Goal: Task Accomplishment & Management: Manage account settings

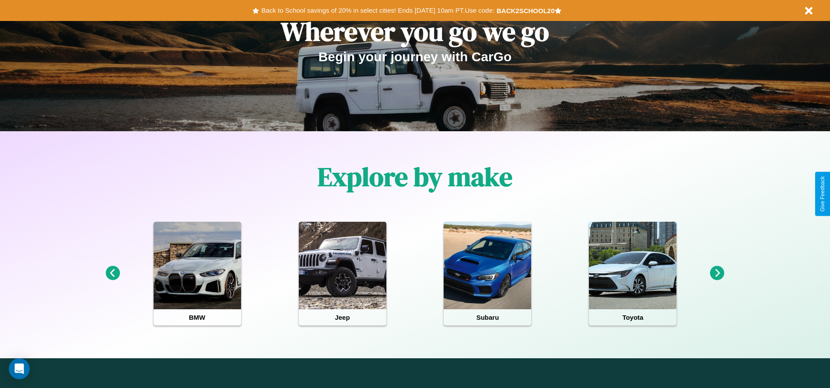
scroll to position [390, 0]
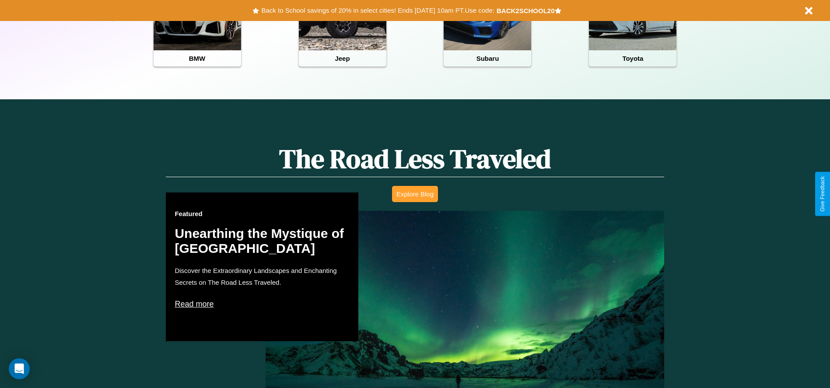
click at [415, 194] on button "Explore Blog" at bounding box center [415, 194] width 46 height 16
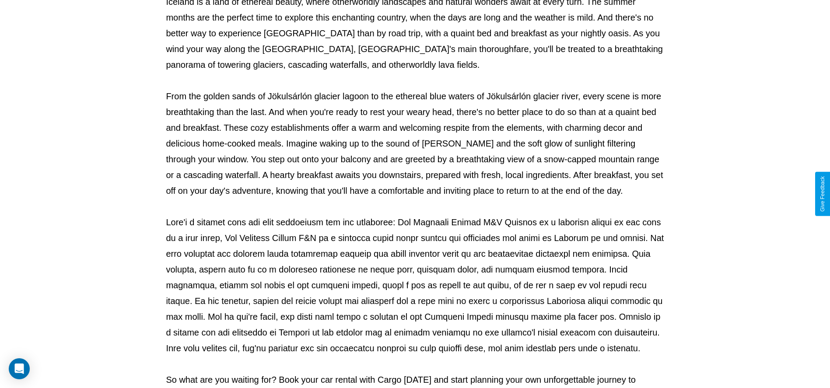
scroll to position [290, 0]
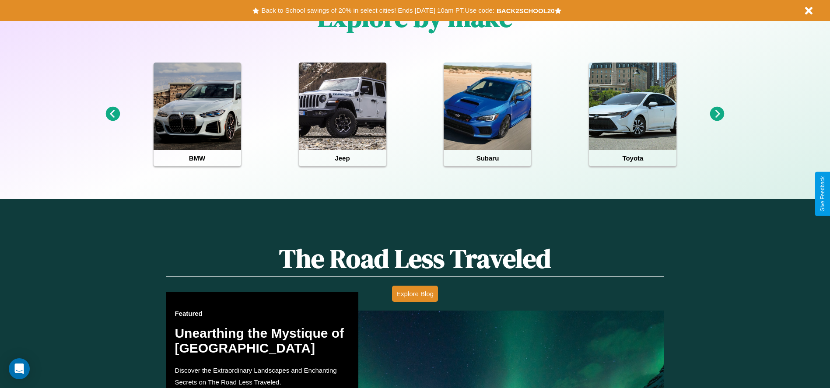
scroll to position [411, 0]
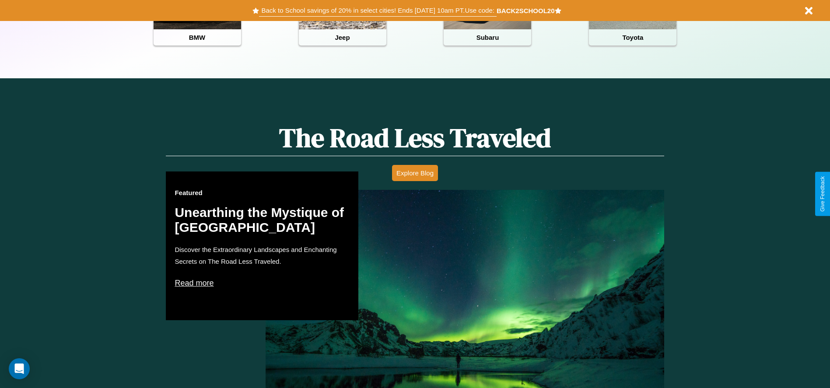
click at [378, 11] on button "Back to School savings of 20% in select cities! Ends [DATE] 10am PT. Use code:" at bounding box center [377, 10] width 237 height 12
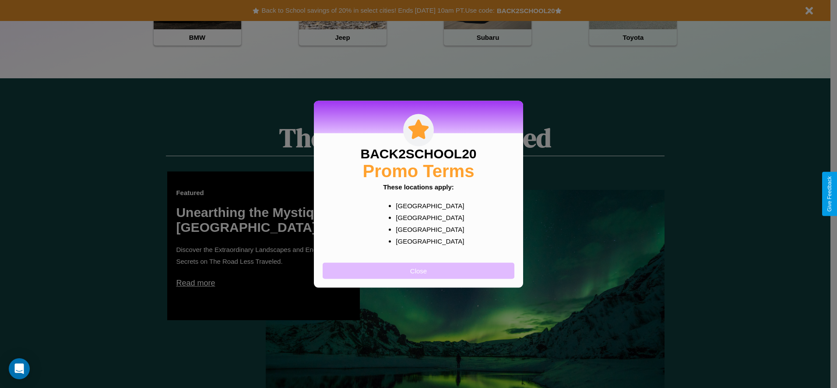
click at [418, 270] on button "Close" at bounding box center [418, 271] width 192 height 16
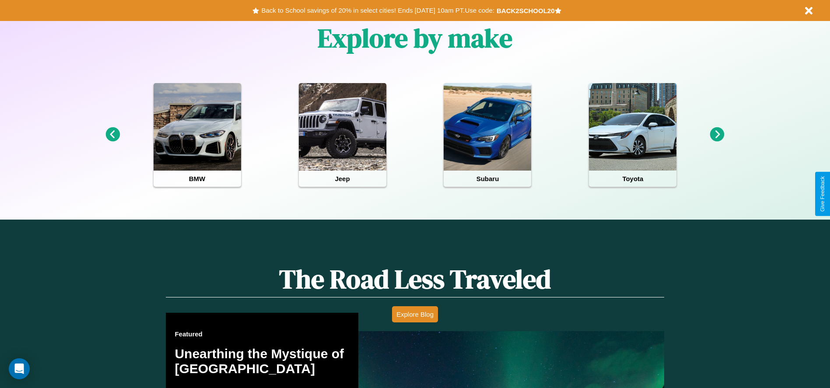
scroll to position [182, 0]
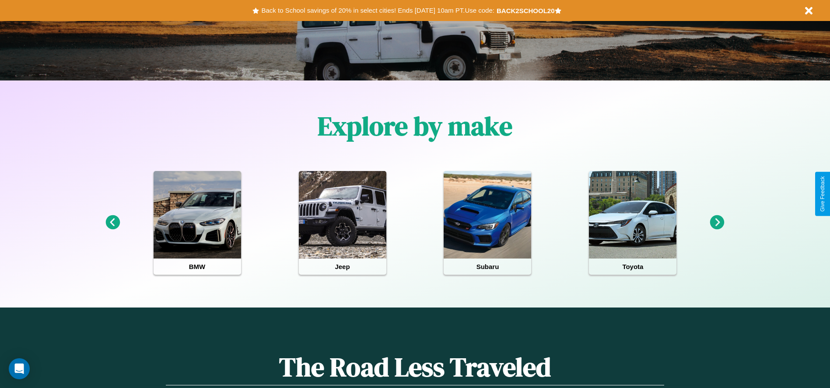
click at [112, 223] on icon at bounding box center [112, 222] width 14 height 14
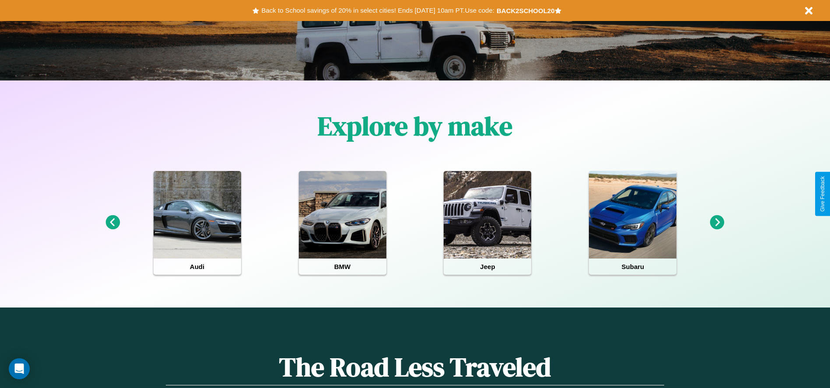
click at [717, 223] on icon at bounding box center [717, 222] width 14 height 14
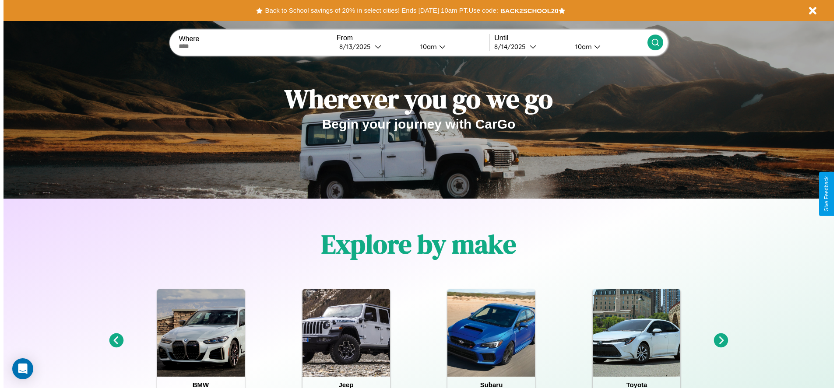
scroll to position [0, 0]
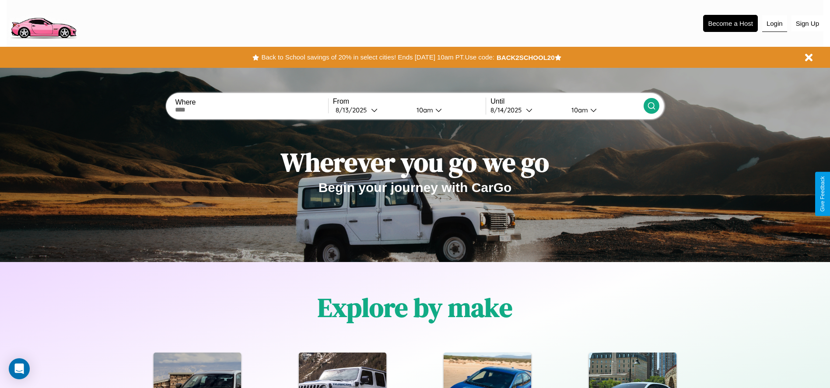
click at [775, 23] on button "Login" at bounding box center [774, 23] width 25 height 17
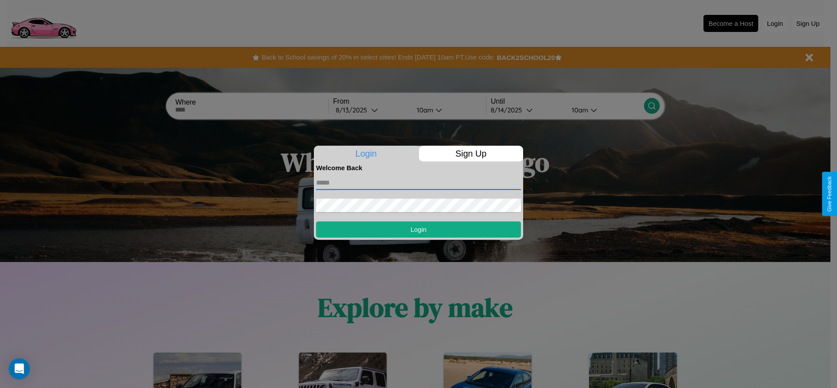
click at [418, 182] on input "text" at bounding box center [418, 183] width 205 height 14
type input "**********"
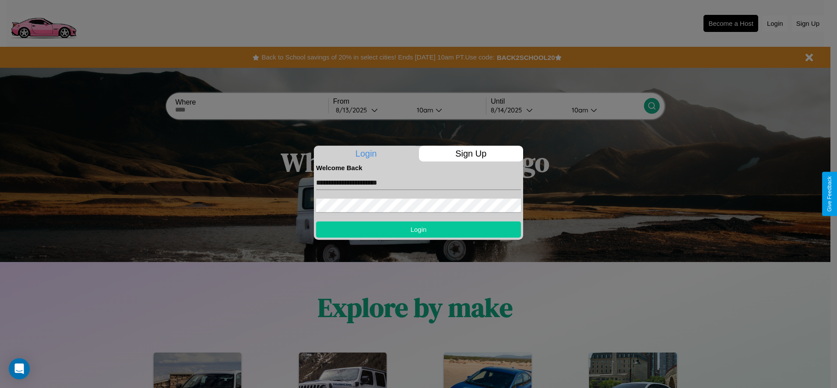
click at [418, 229] on button "Login" at bounding box center [418, 229] width 205 height 16
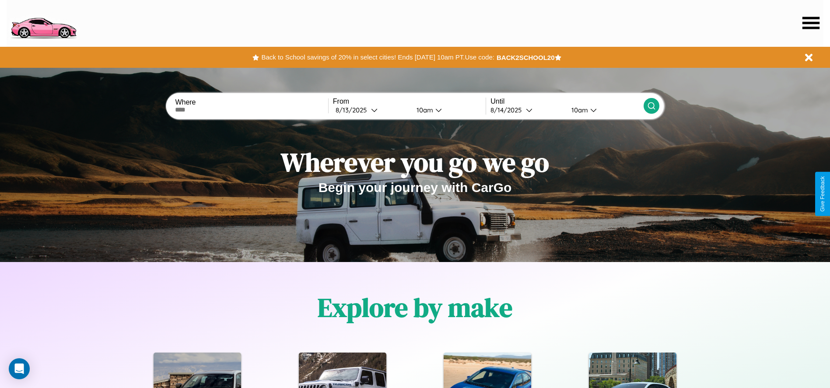
click at [811, 23] on icon at bounding box center [811, 23] width 17 height 12
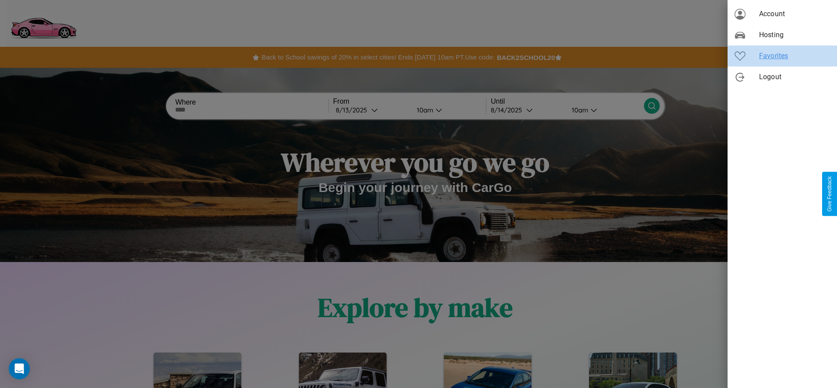
click at [782, 56] on span "Favorites" at bounding box center [794, 56] width 71 height 11
